Goal: Task Accomplishment & Management: Manage account settings

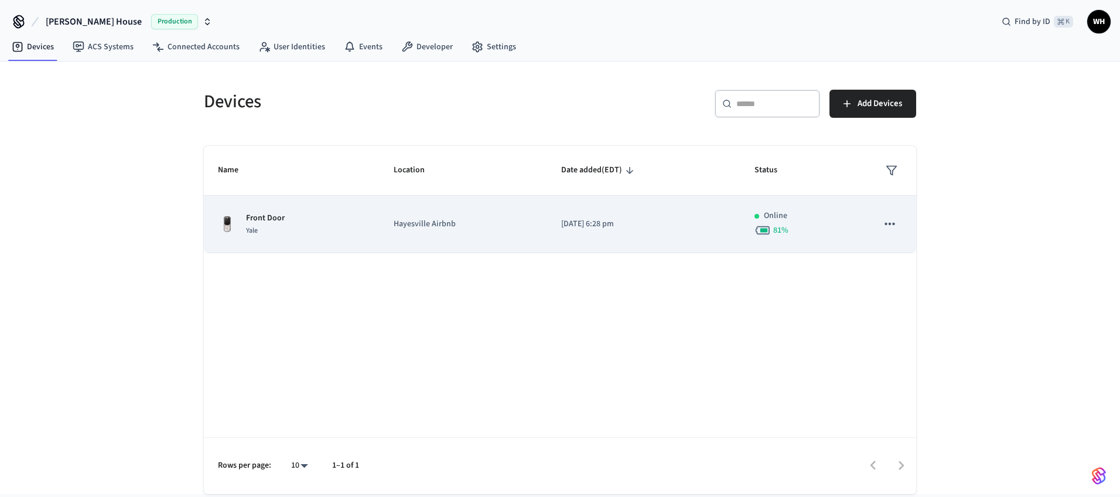
click at [353, 222] on div "Front Door Yale" at bounding box center [292, 224] width 148 height 25
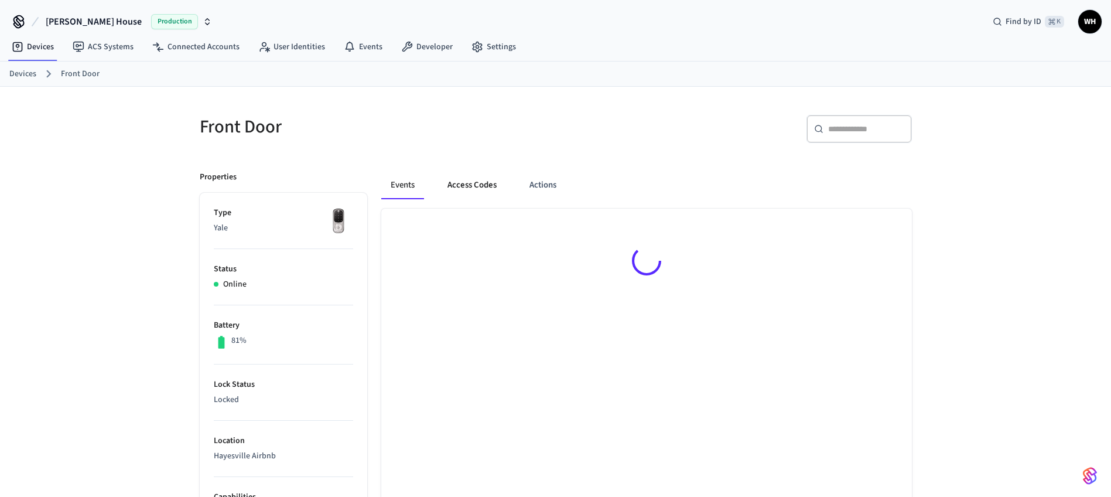
click at [484, 190] on button "Access Codes" at bounding box center [472, 185] width 68 height 28
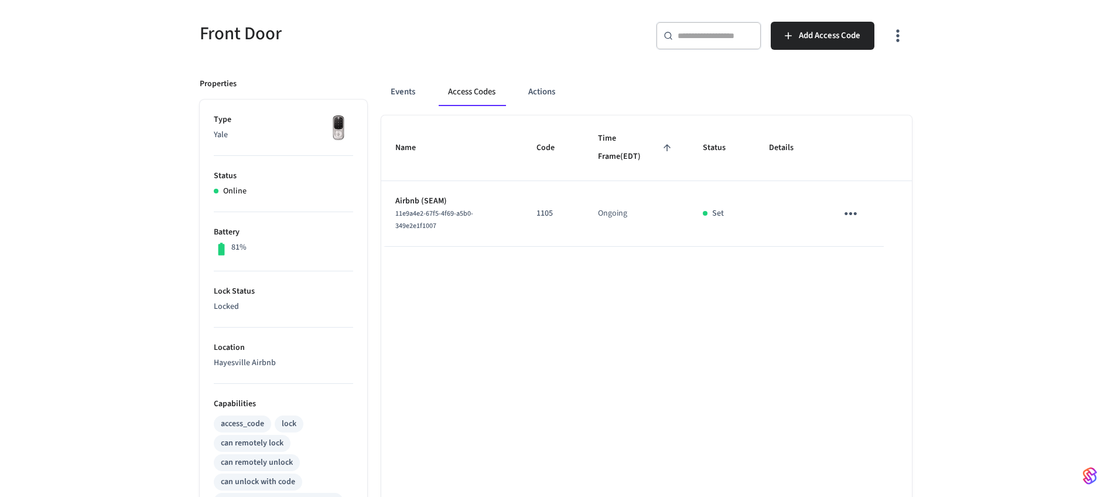
scroll to position [84, 0]
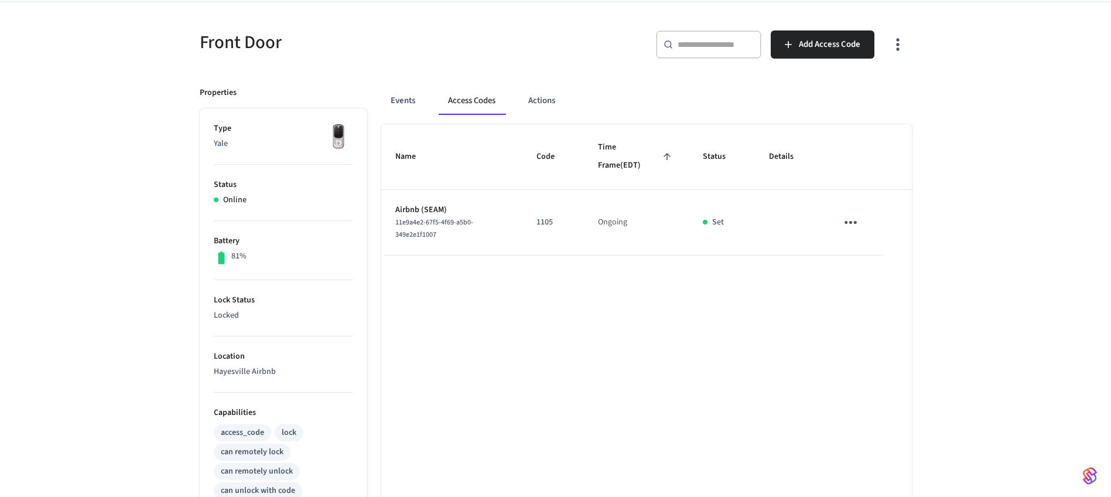
click at [844, 219] on icon "sticky table" at bounding box center [851, 222] width 18 height 18
click at [870, 249] on li "Edit" at bounding box center [879, 257] width 56 height 32
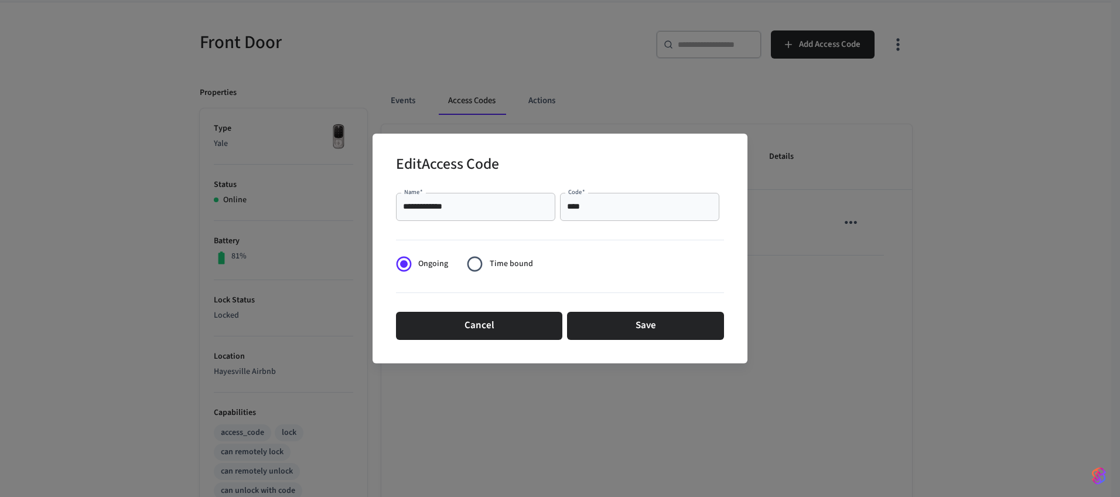
click at [606, 212] on input "****" at bounding box center [639, 207] width 145 height 12
click at [528, 332] on button "Cancel" at bounding box center [479, 326] width 166 height 28
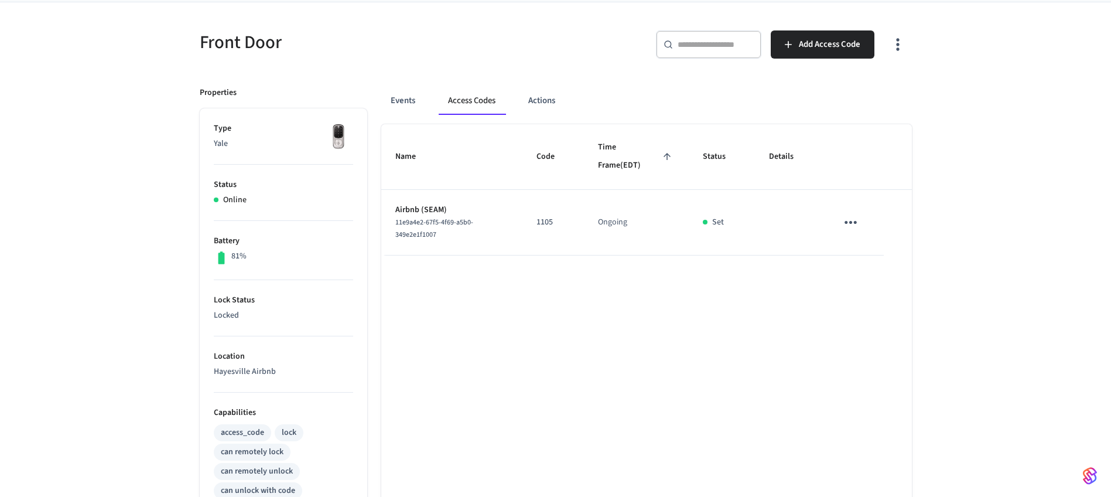
click at [852, 223] on icon "sticky table" at bounding box center [851, 222] width 18 height 18
click at [869, 250] on li "Edit" at bounding box center [879, 257] width 56 height 32
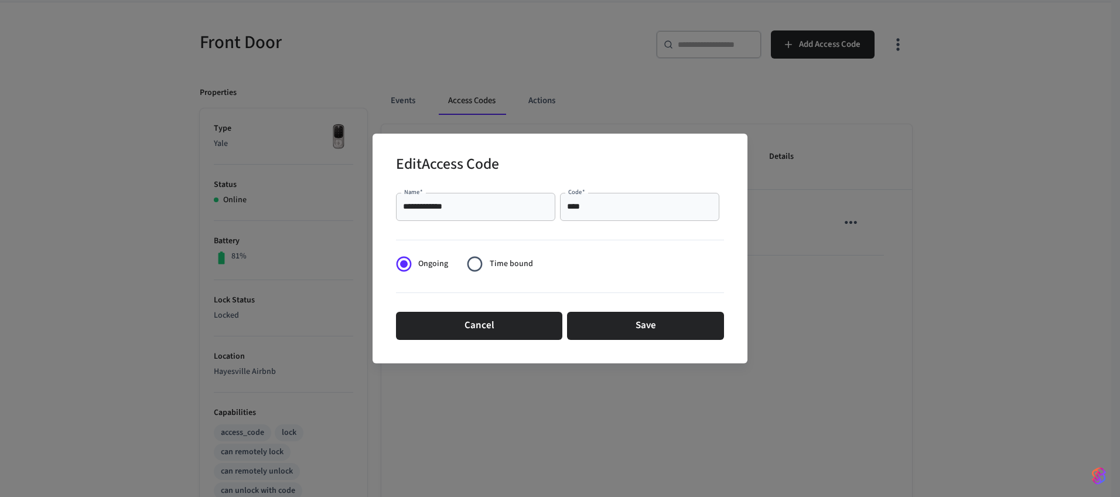
click at [613, 206] on input "****" at bounding box center [639, 207] width 145 height 12
paste input "text"
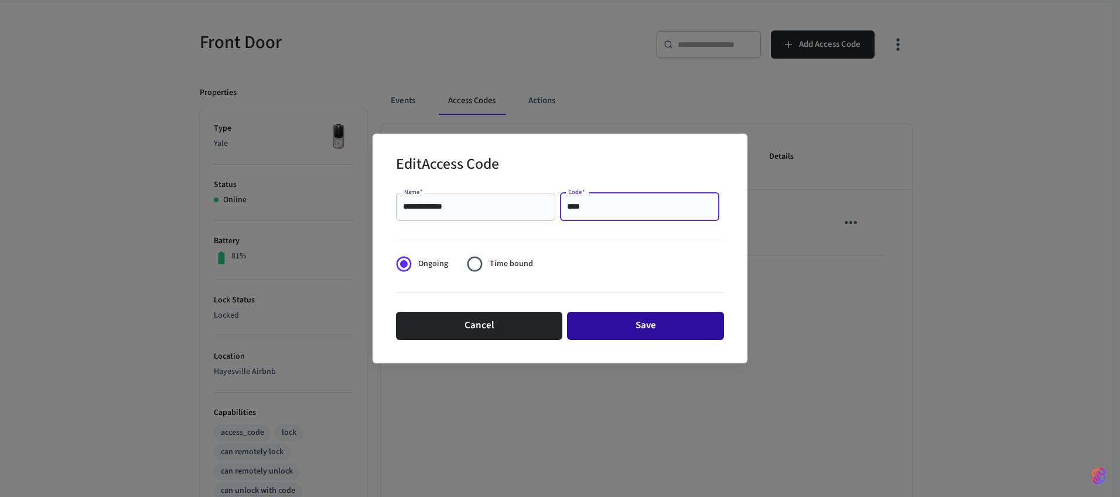
type input "****"
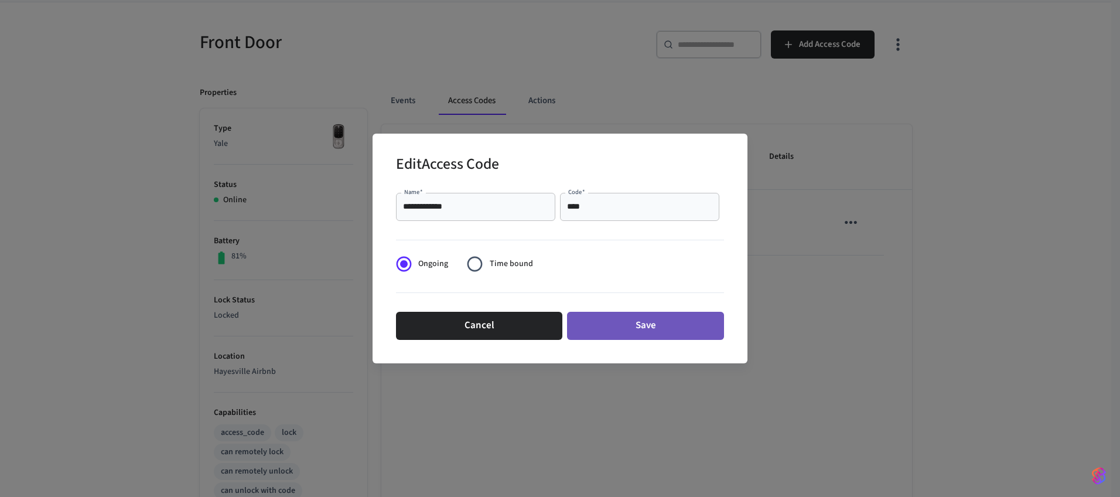
click at [614, 332] on button "Save" at bounding box center [645, 326] width 157 height 28
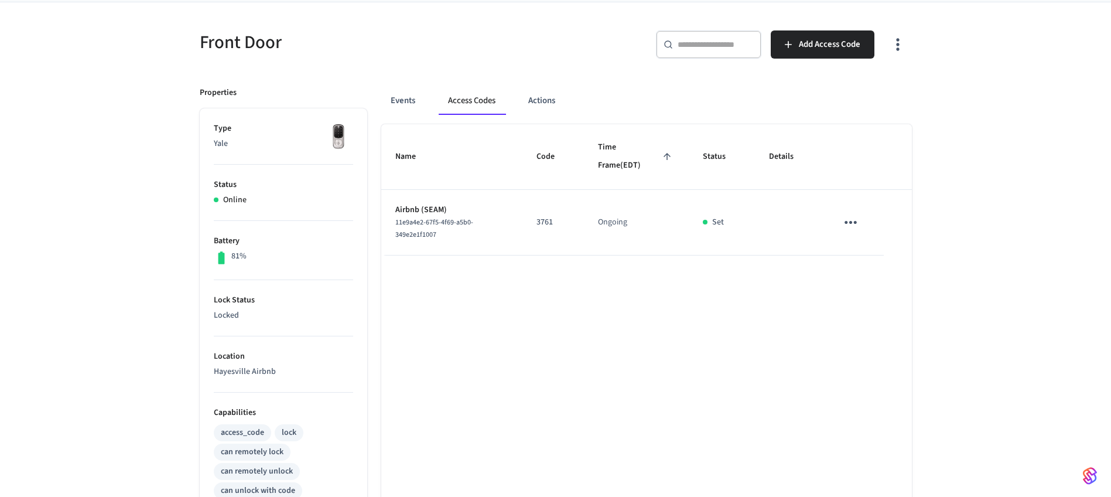
scroll to position [0, 0]
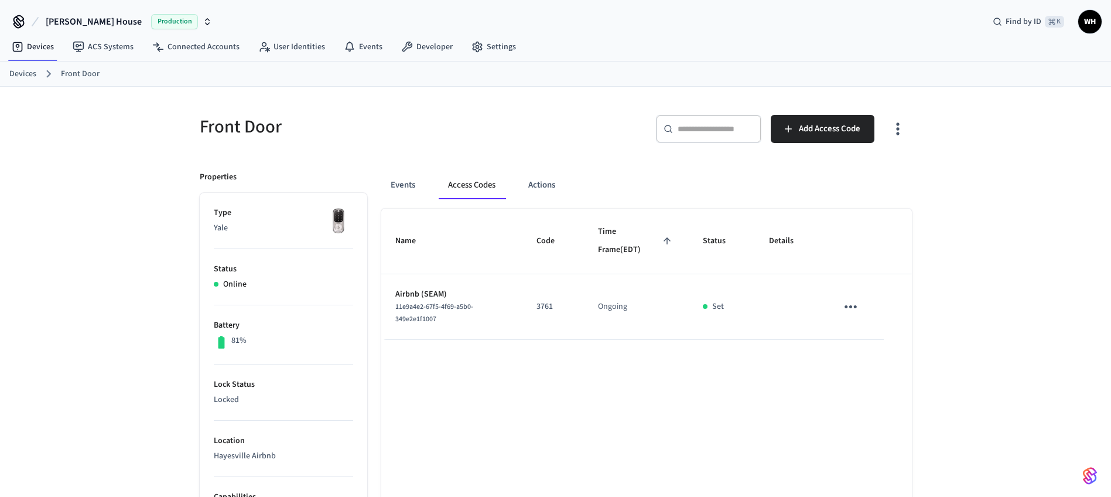
click at [950, 255] on div "Front Door ​ ​ Add Access Code Properties Type Yale Status Online Battery 81% L…" at bounding box center [555, 472] width 1111 height 770
click at [523, 316] on td "Airbnb (SEAM) 11e9a4e2-67f5-4f69-a5b0-349e2e1f1007" at bounding box center [452, 307] width 142 height 66
click at [436, 308] on span "11e9a4e2-67f5-4f69-a5b0-349e2e1f1007" at bounding box center [434, 313] width 78 height 22
click at [483, 183] on button "Access Codes" at bounding box center [472, 185] width 66 height 28
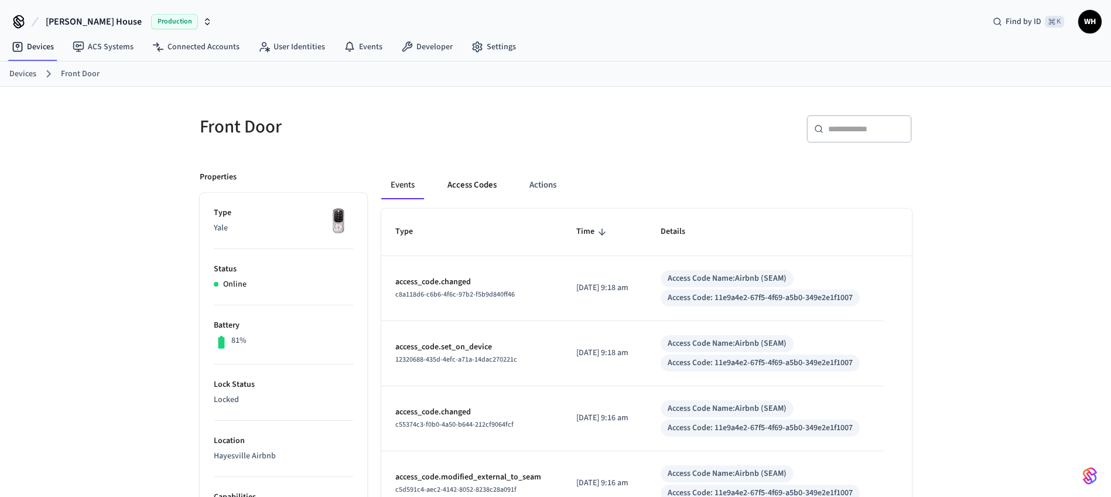
click at [469, 190] on button "Access Codes" at bounding box center [472, 185] width 68 height 28
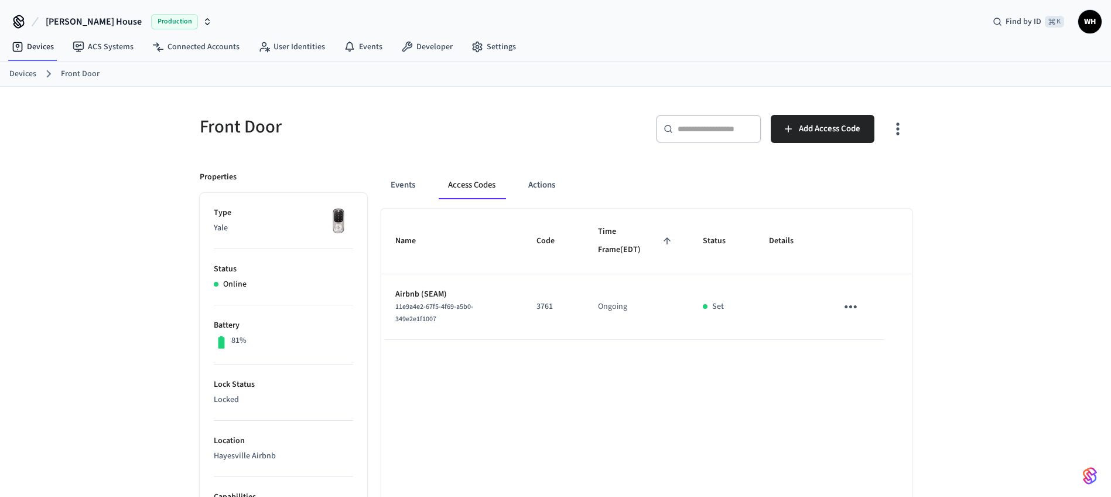
click at [1008, 348] on div "Front Door ​ ​ Add Access Code Properties Type Yale Status Online Battery 81% L…" at bounding box center [555, 472] width 1111 height 770
